Goal: Transaction & Acquisition: Book appointment/travel/reservation

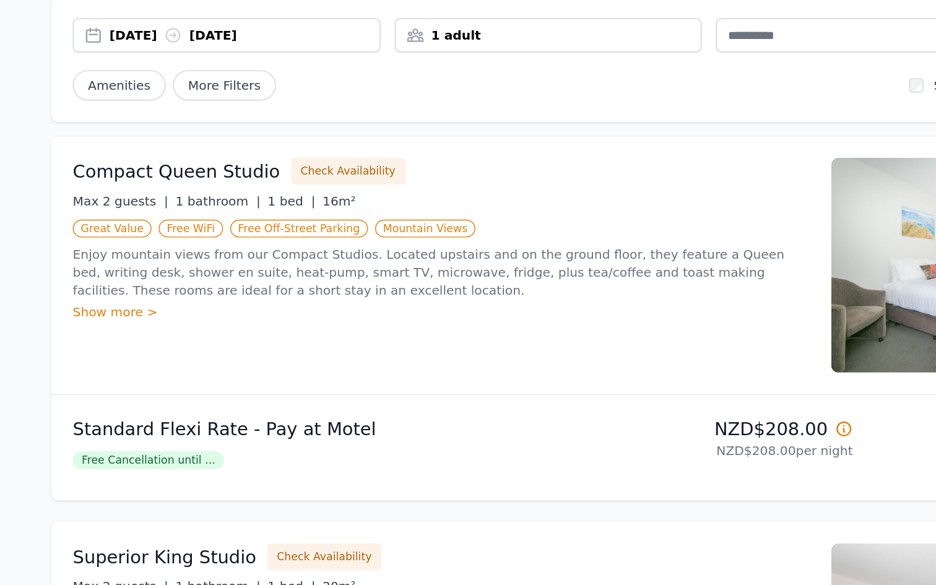
click at [106, 326] on div "Show more >" at bounding box center [361, 332] width 510 height 12
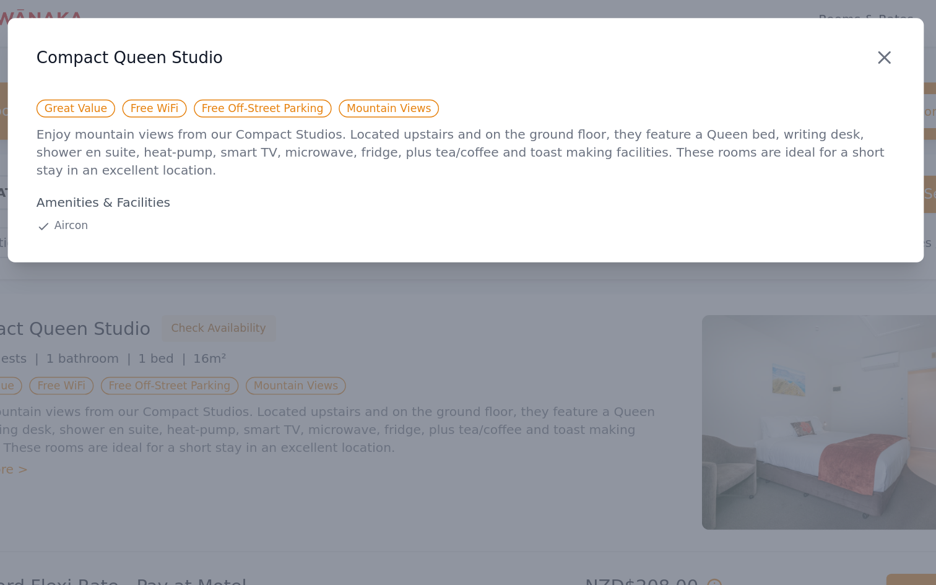
click at [750, 40] on icon "button" at bounding box center [757, 47] width 15 height 15
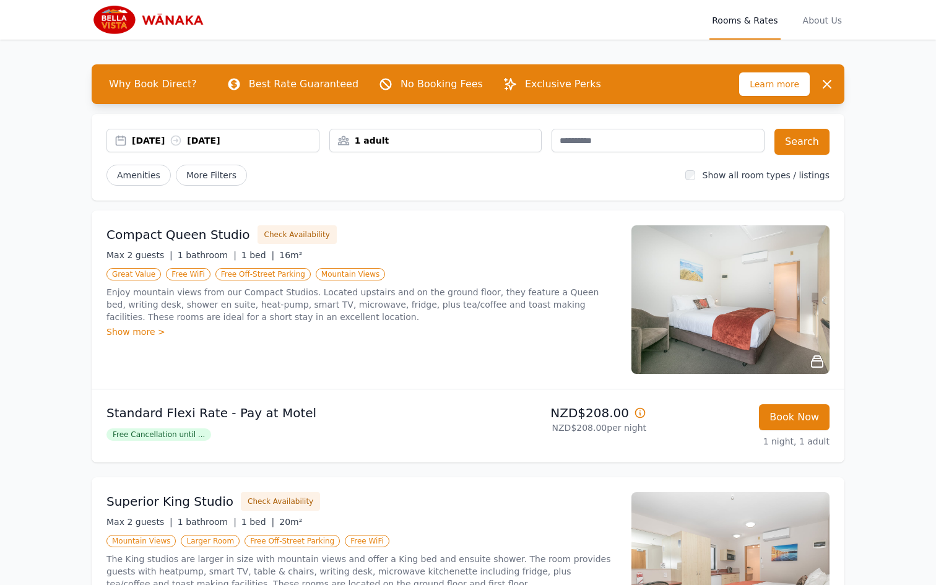
click at [683, 287] on img at bounding box center [731, 299] width 198 height 149
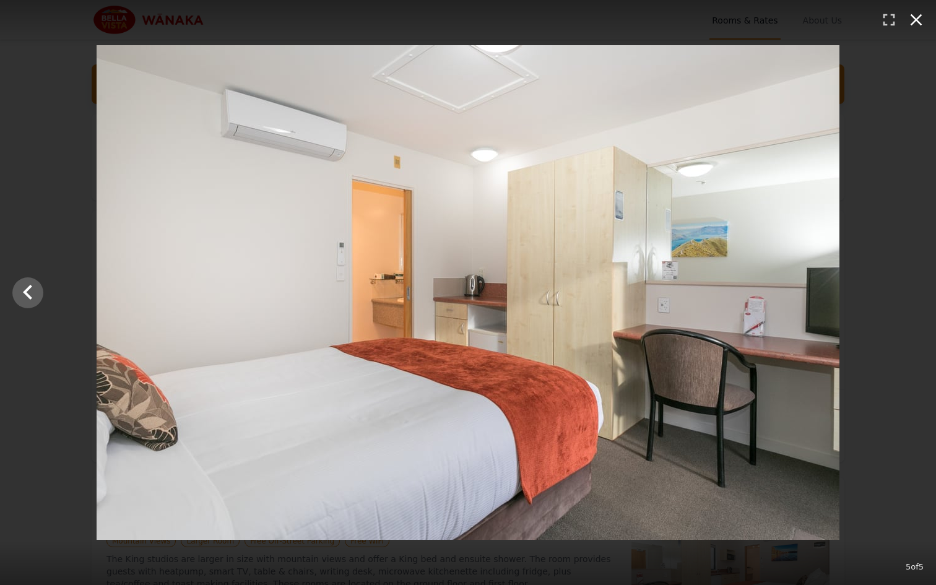
click at [914, 16] on icon "button" at bounding box center [916, 20] width 20 height 20
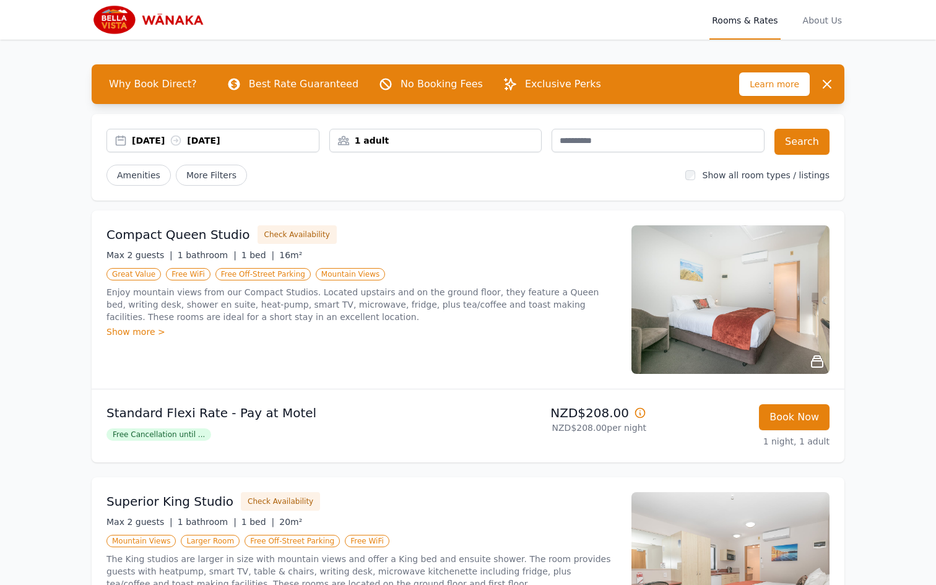
click at [196, 433] on span "Free Cancellation until ..." at bounding box center [158, 434] width 105 height 12
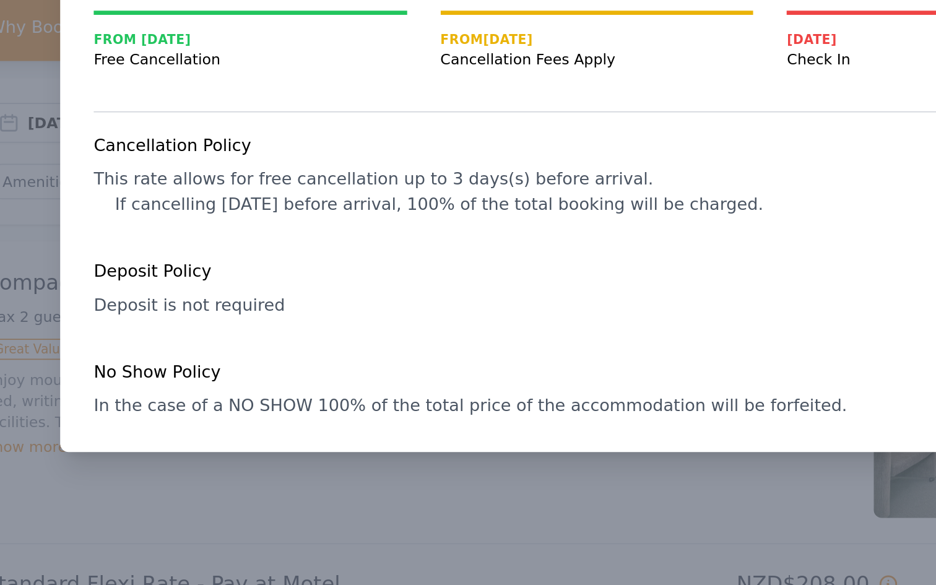
scroll to position [7, 0]
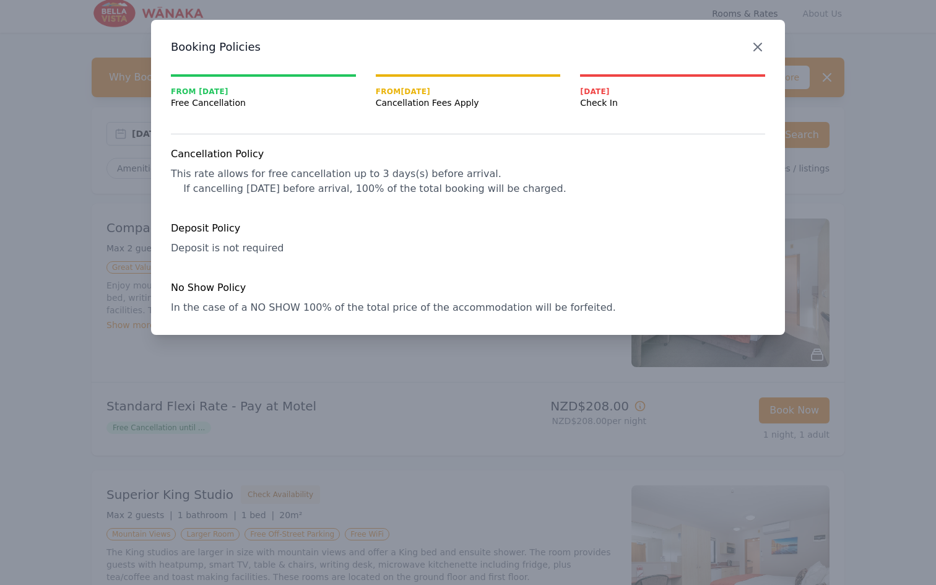
click at [761, 46] on icon "button" at bounding box center [757, 47] width 15 height 15
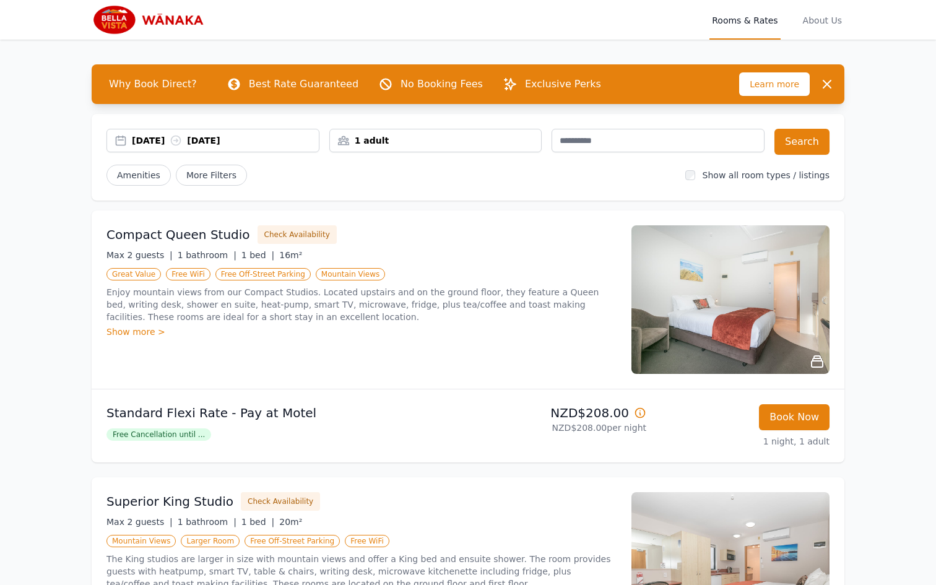
click at [132, 27] on img at bounding box center [151, 20] width 119 height 30
